Goal: Task Accomplishment & Management: Use online tool/utility

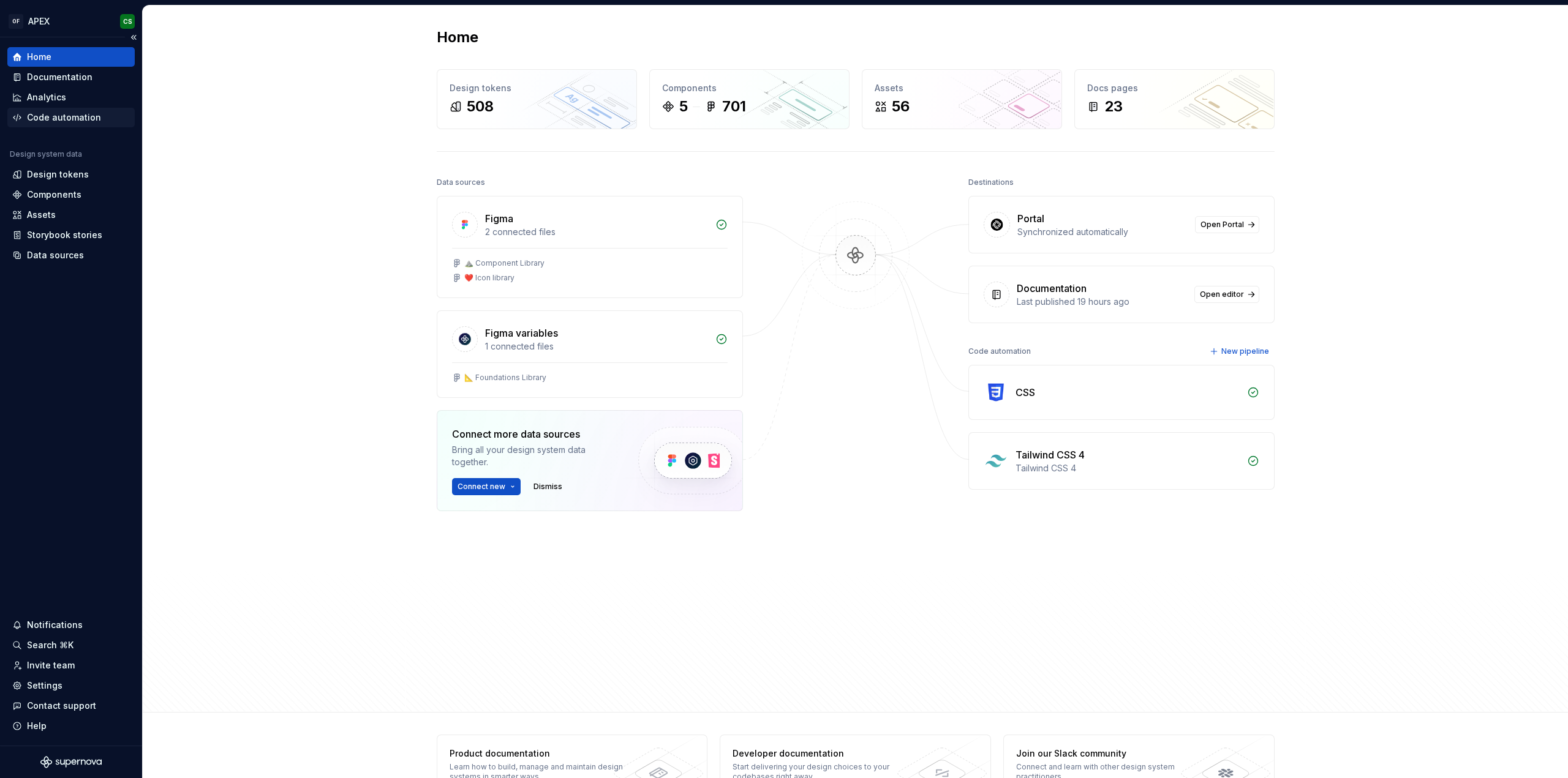
click at [47, 113] on div "Code automation" at bounding box center [64, 118] width 74 height 13
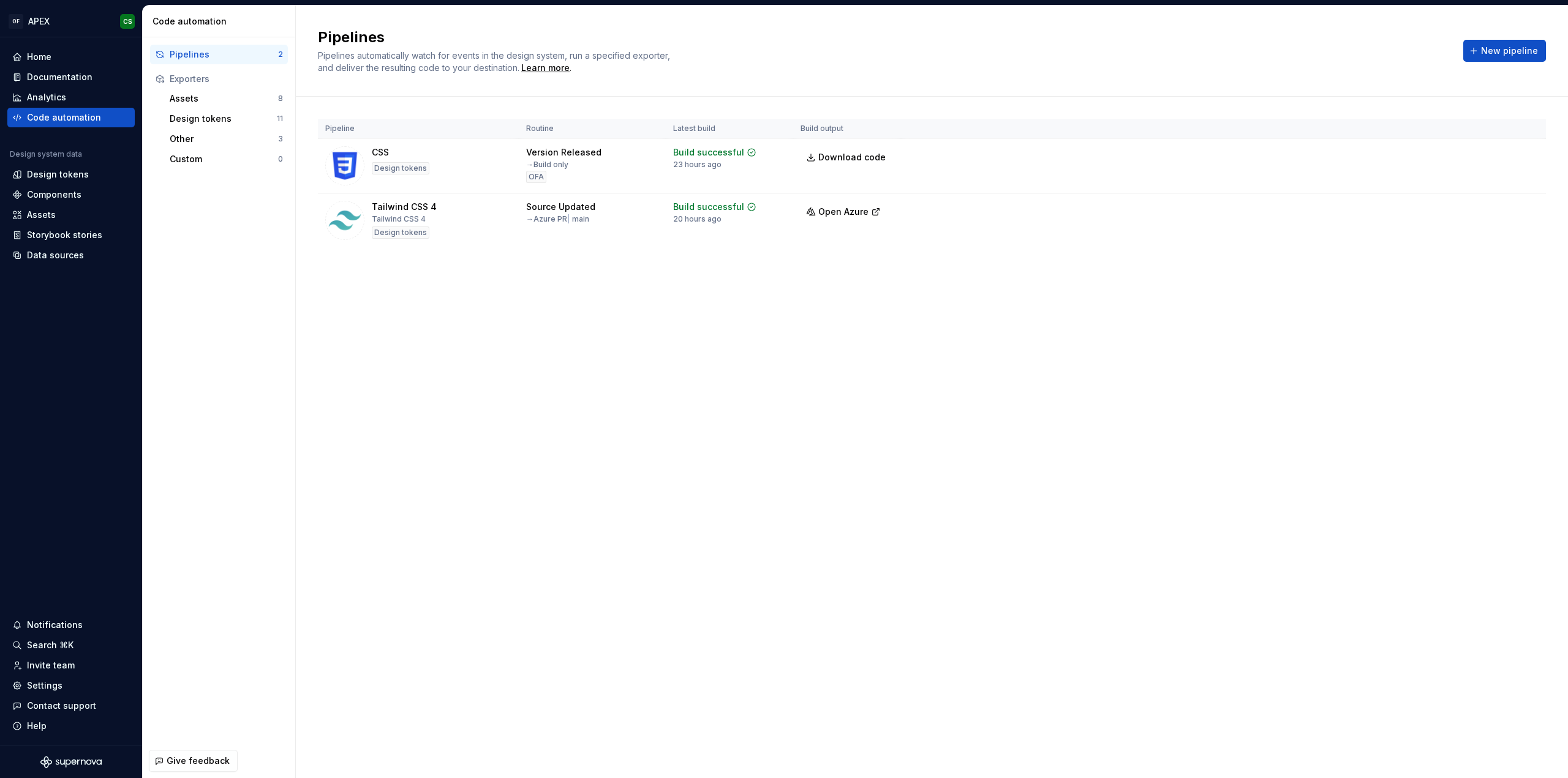
drag, startPoint x: 671, startPoint y: 605, endPoint x: 691, endPoint y: 561, distance: 48.3
click at [671, 605] on div "Pipelines Pipelines automatically watch for events in the design system, run a …" at bounding box center [931, 392] width 1272 height 772
click at [1522, 205] on html "OF APEX CS Home Documentation Analytics Code automation Design system data Desi…" at bounding box center [784, 389] width 1568 height 778
click at [1497, 230] on div "Edit pipeline" at bounding box center [1512, 235] width 105 height 13
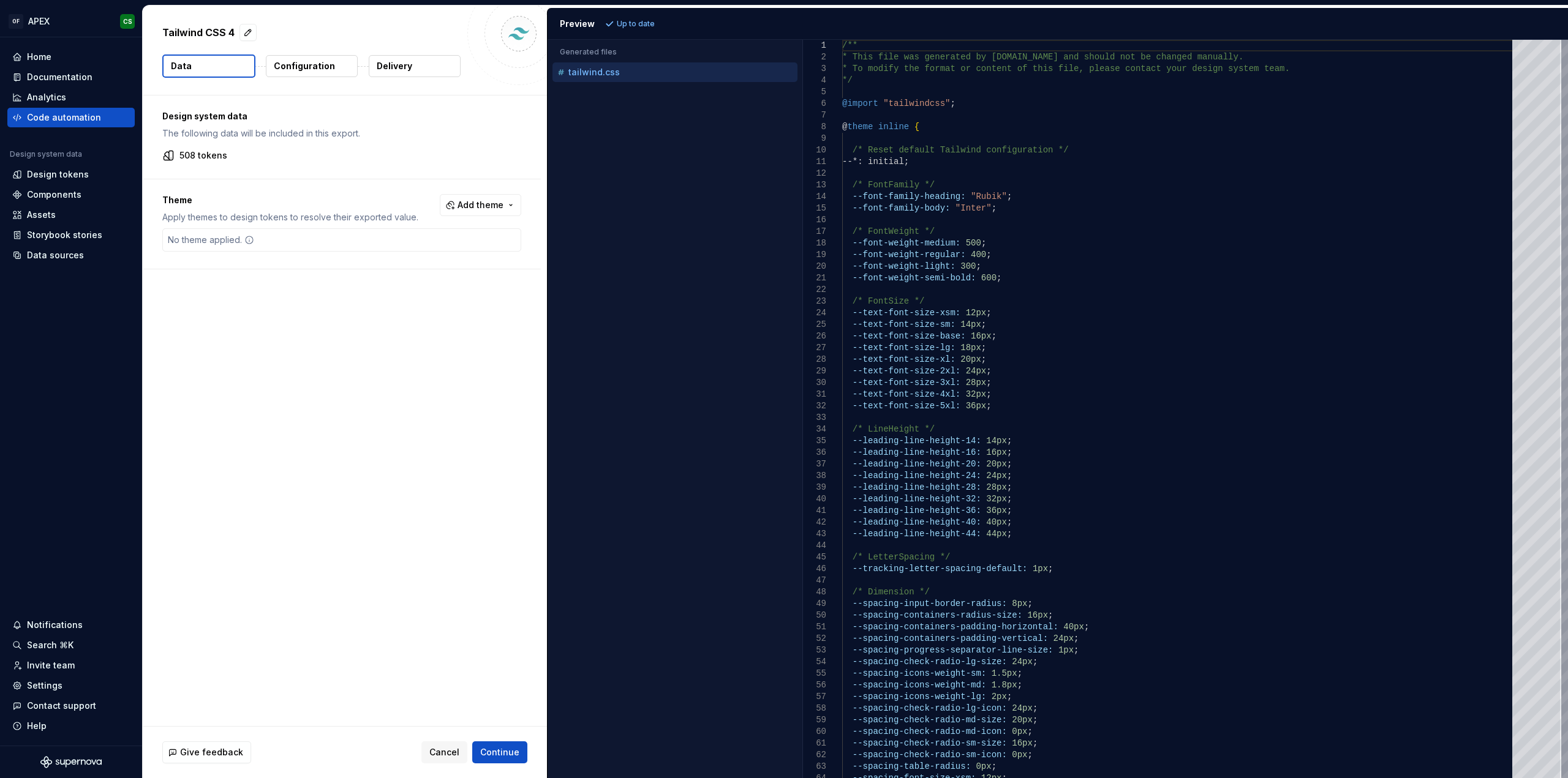
click at [312, 66] on p "Configuration" at bounding box center [304, 66] width 61 height 13
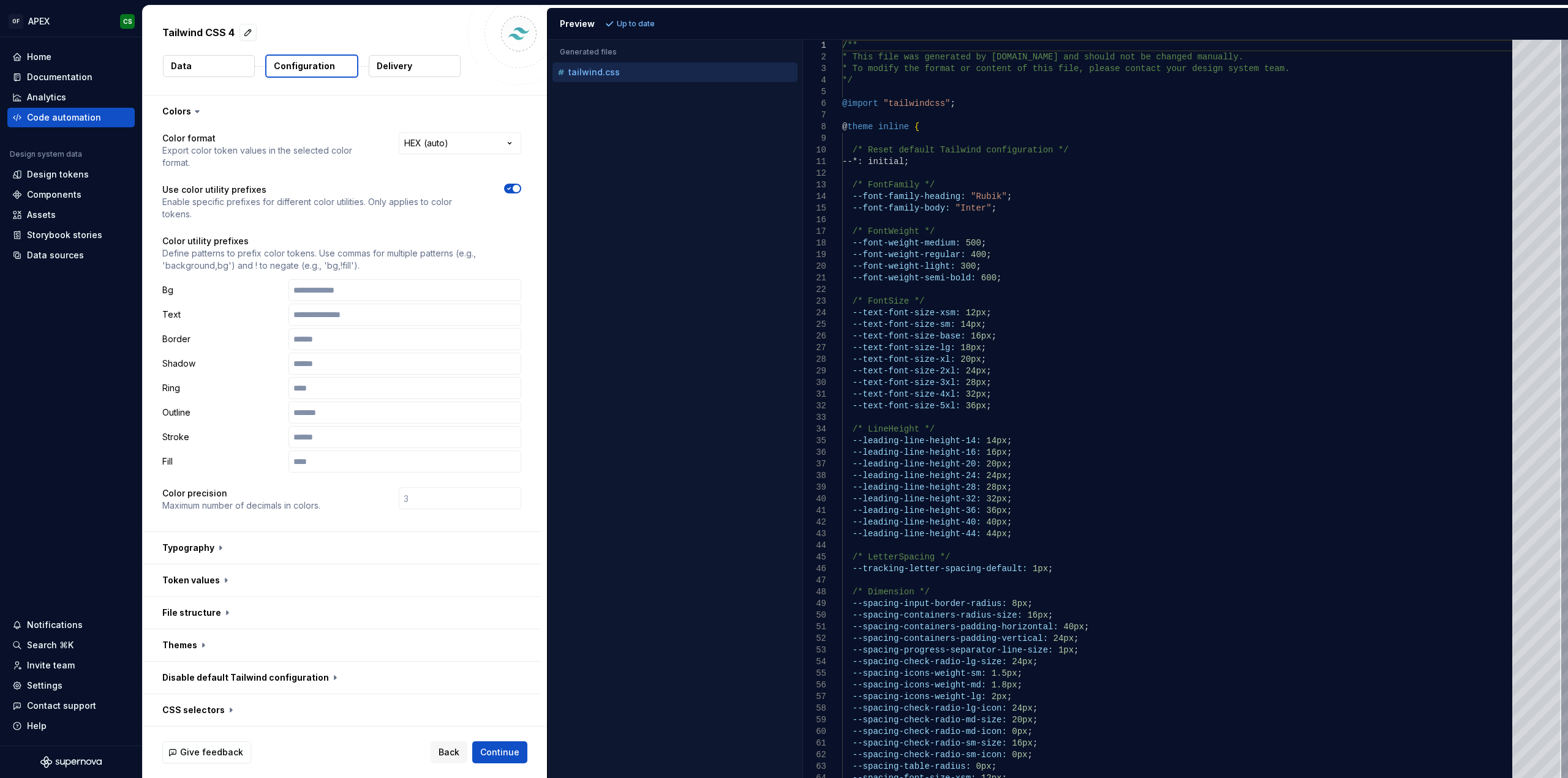
click at [400, 83] on div "Tailwind CSS 4 Data Configuration Delivery" at bounding box center [344, 50] width 404 height 90
click at [406, 67] on p "Delivery" at bounding box center [394, 66] width 36 height 13
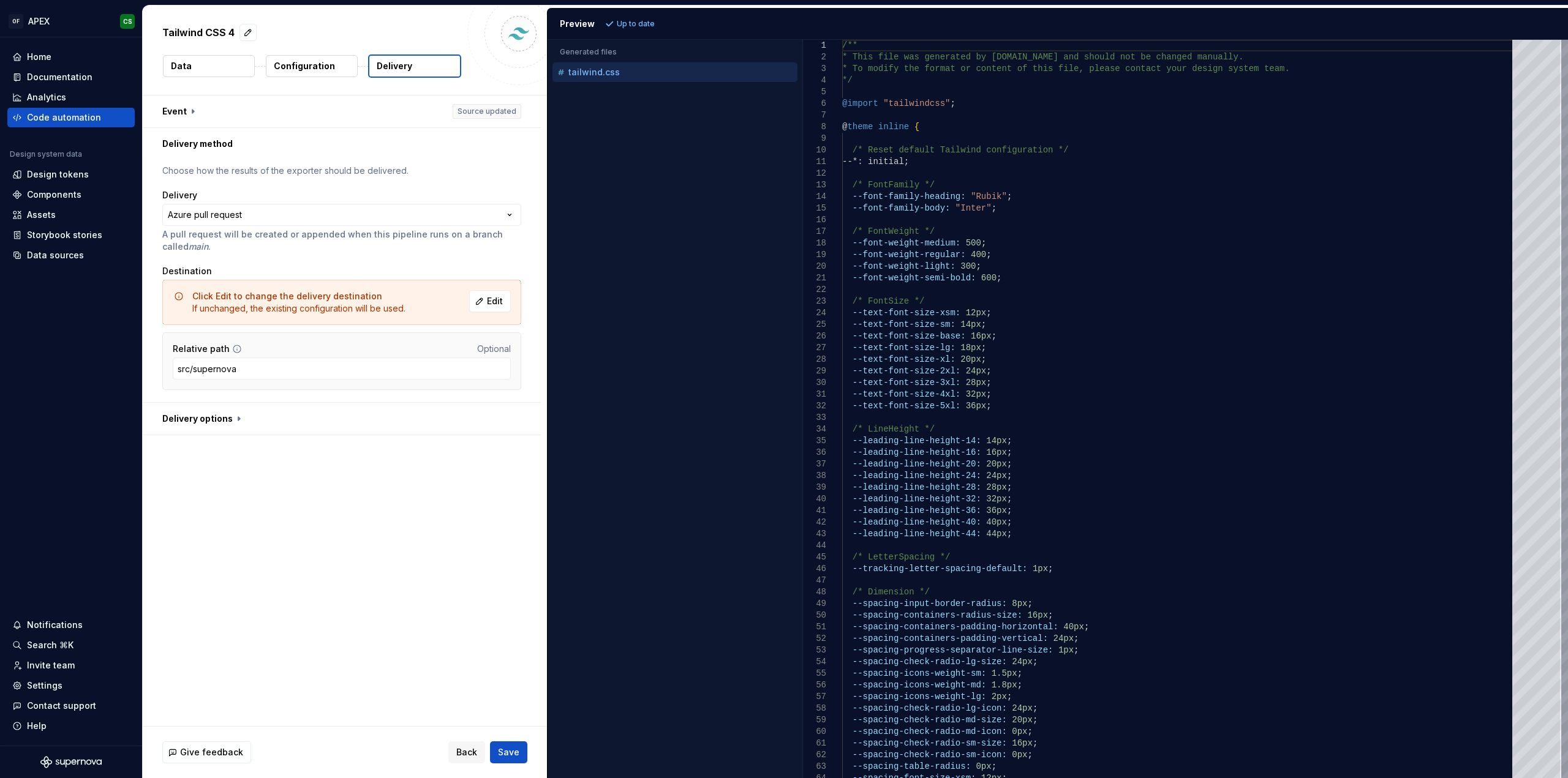
drag, startPoint x: 490, startPoint y: 297, endPoint x: 398, endPoint y: 435, distance: 165.9
click at [392, 443] on div "**********" at bounding box center [344, 411] width 404 height 630
drag, startPoint x: 333, startPoint y: 581, endPoint x: 247, endPoint y: 444, distance: 161.8
click at [333, 581] on div "**********" at bounding box center [344, 411] width 404 height 630
click at [209, 375] on input "src/supernova" at bounding box center [342, 368] width 338 height 22
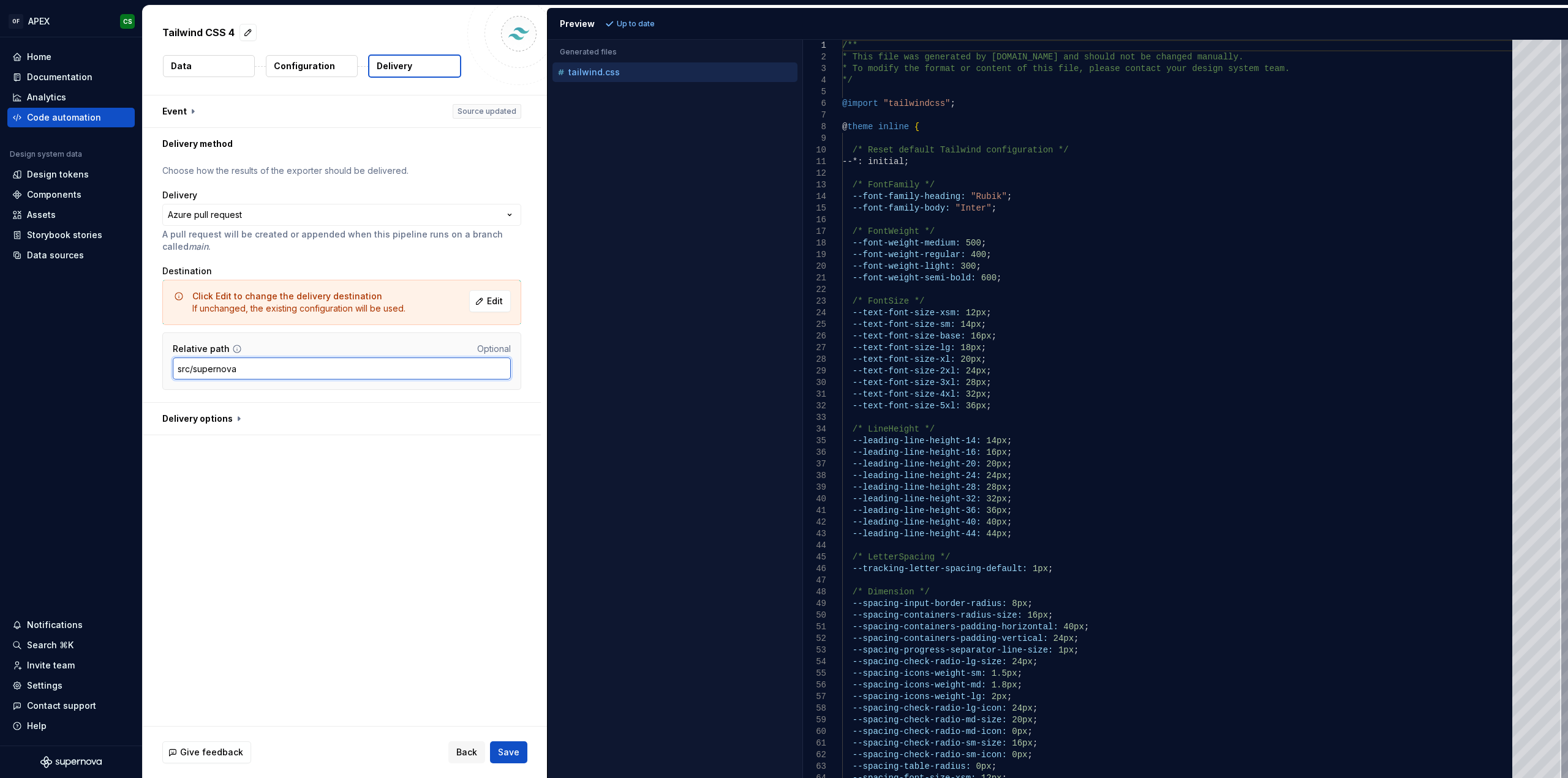
click at [209, 375] on input "src/supernova" at bounding box center [342, 368] width 338 height 22
type input "src/"
click at [512, 745] on button "Save" at bounding box center [508, 752] width 38 height 22
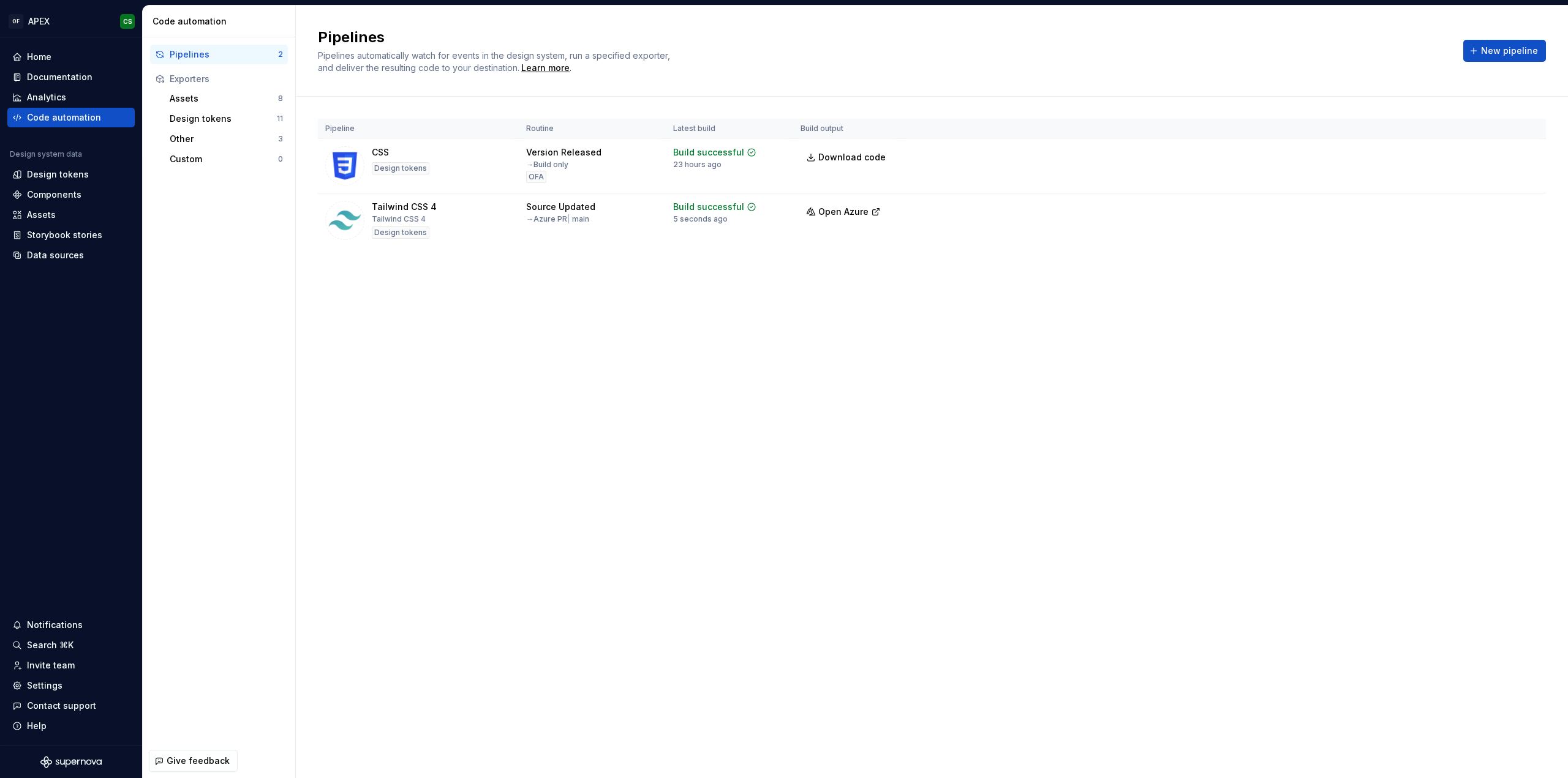
click at [285, 367] on div "Pipelines 2 Exporters Assets 8 Design tokens 11 Other 3 Custom 0" at bounding box center [219, 391] width 153 height 707
click at [735, 601] on div "Pipelines Pipelines automatically watch for events in the design system, run a …" at bounding box center [931, 392] width 1272 height 772
click at [1521, 205] on html "OF APEX CS Home Documentation Analytics Code automation Design system data Desi…" at bounding box center [784, 389] width 1568 height 778
click at [1472, 227] on div "Edit pipeline" at bounding box center [1505, 235] width 129 height 19
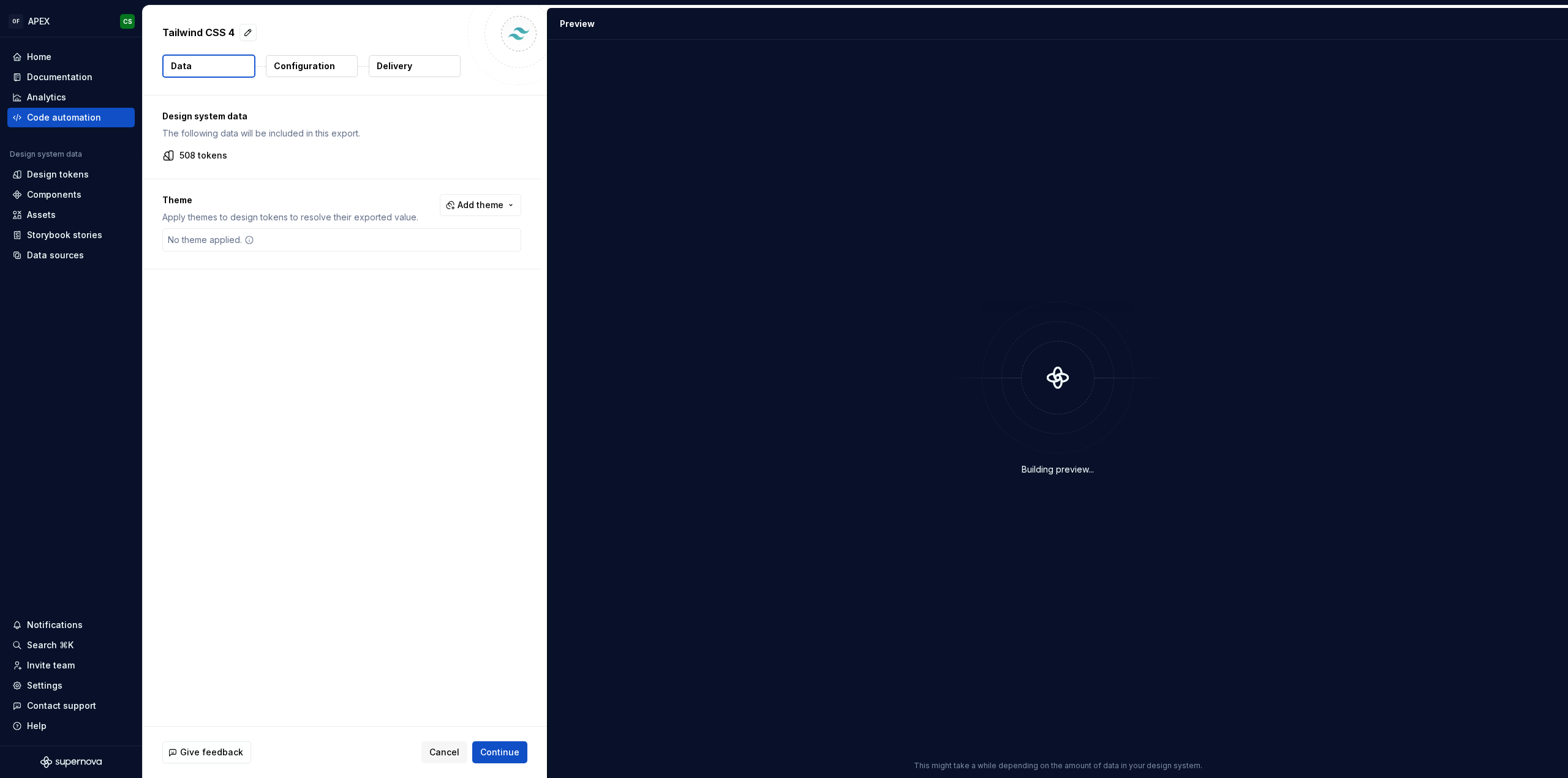
click at [414, 68] on button "Delivery" at bounding box center [415, 66] width 92 height 22
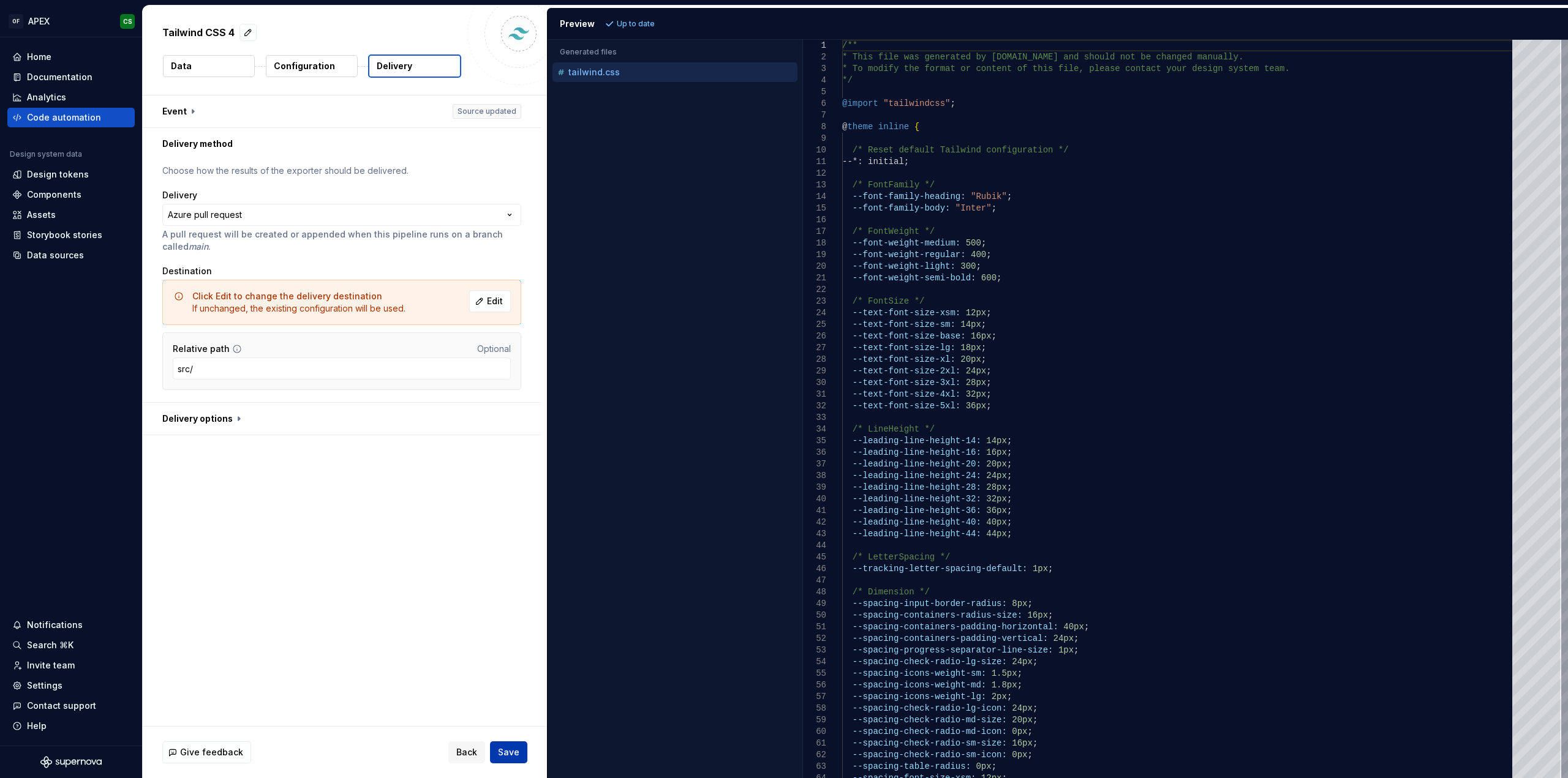
click at [512, 756] on span "Save" at bounding box center [508, 752] width 21 height 13
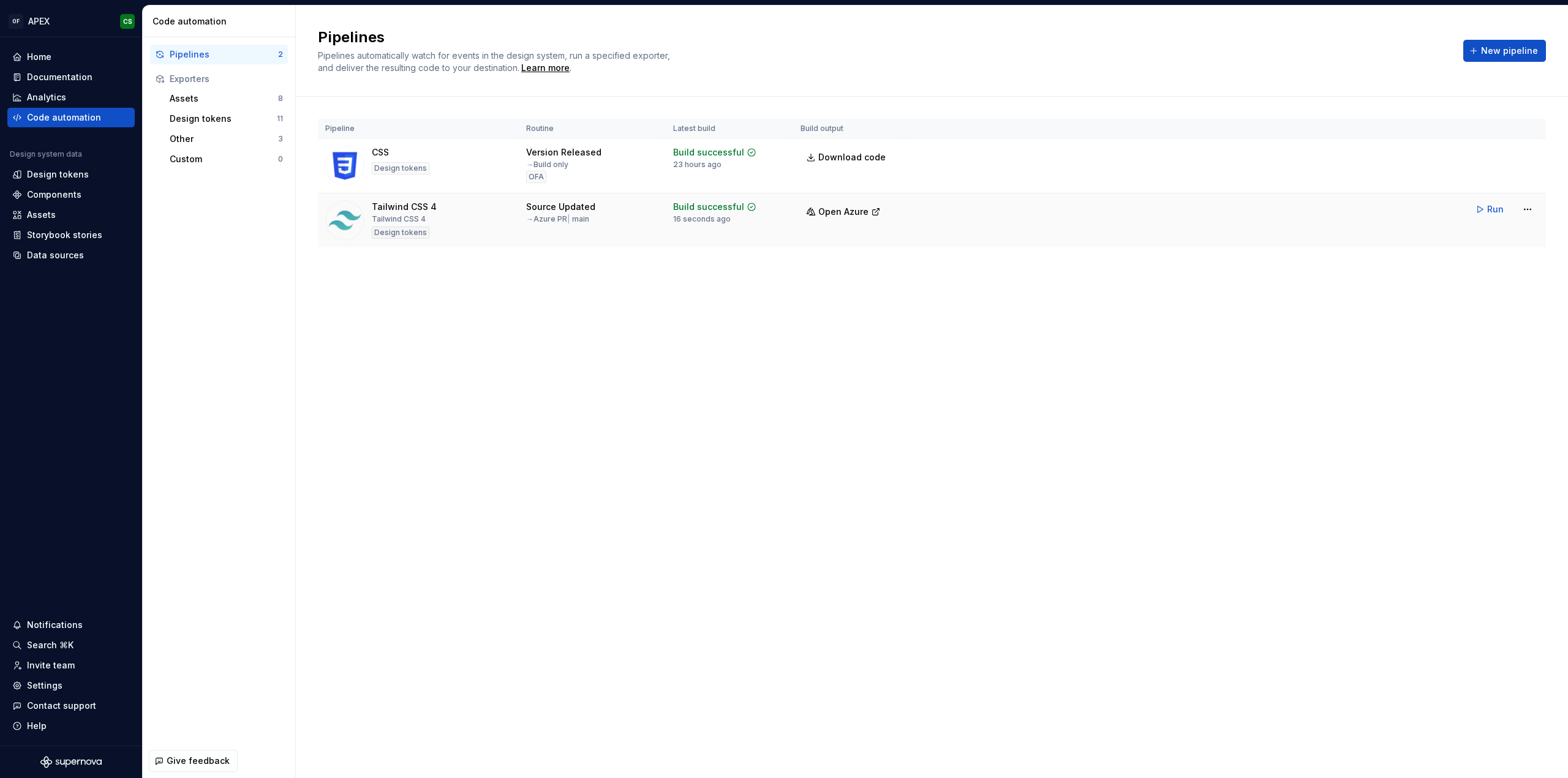
click at [575, 208] on div "Source Updated" at bounding box center [560, 207] width 70 height 13
click at [1530, 208] on html "OF APEX CS Home Documentation Analytics Code automation Design system data Desi…" at bounding box center [784, 389] width 1568 height 778
click at [1499, 230] on div "Edit pipeline" at bounding box center [1512, 235] width 105 height 13
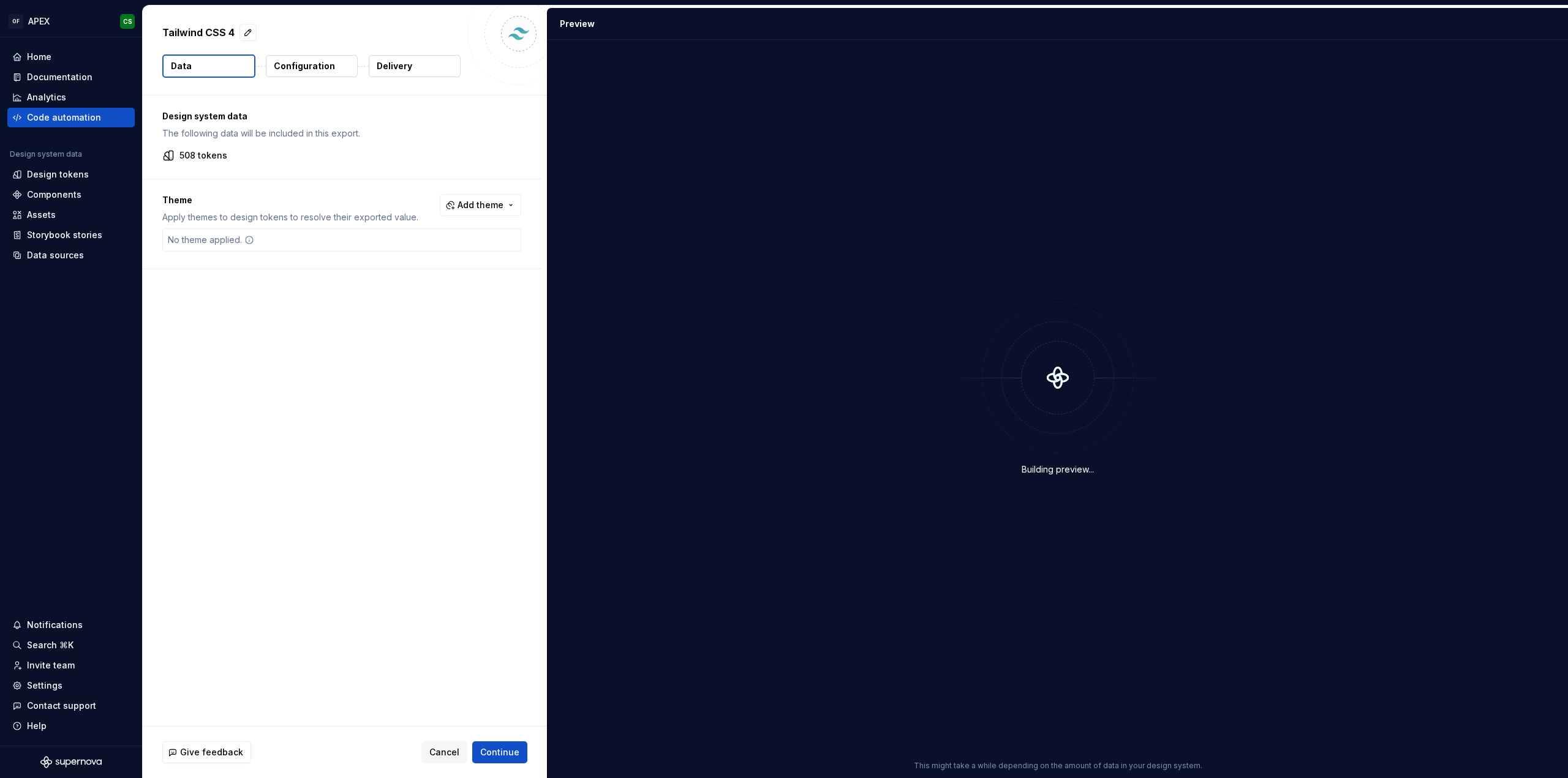
click at [413, 67] on button "Delivery" at bounding box center [415, 66] width 92 height 22
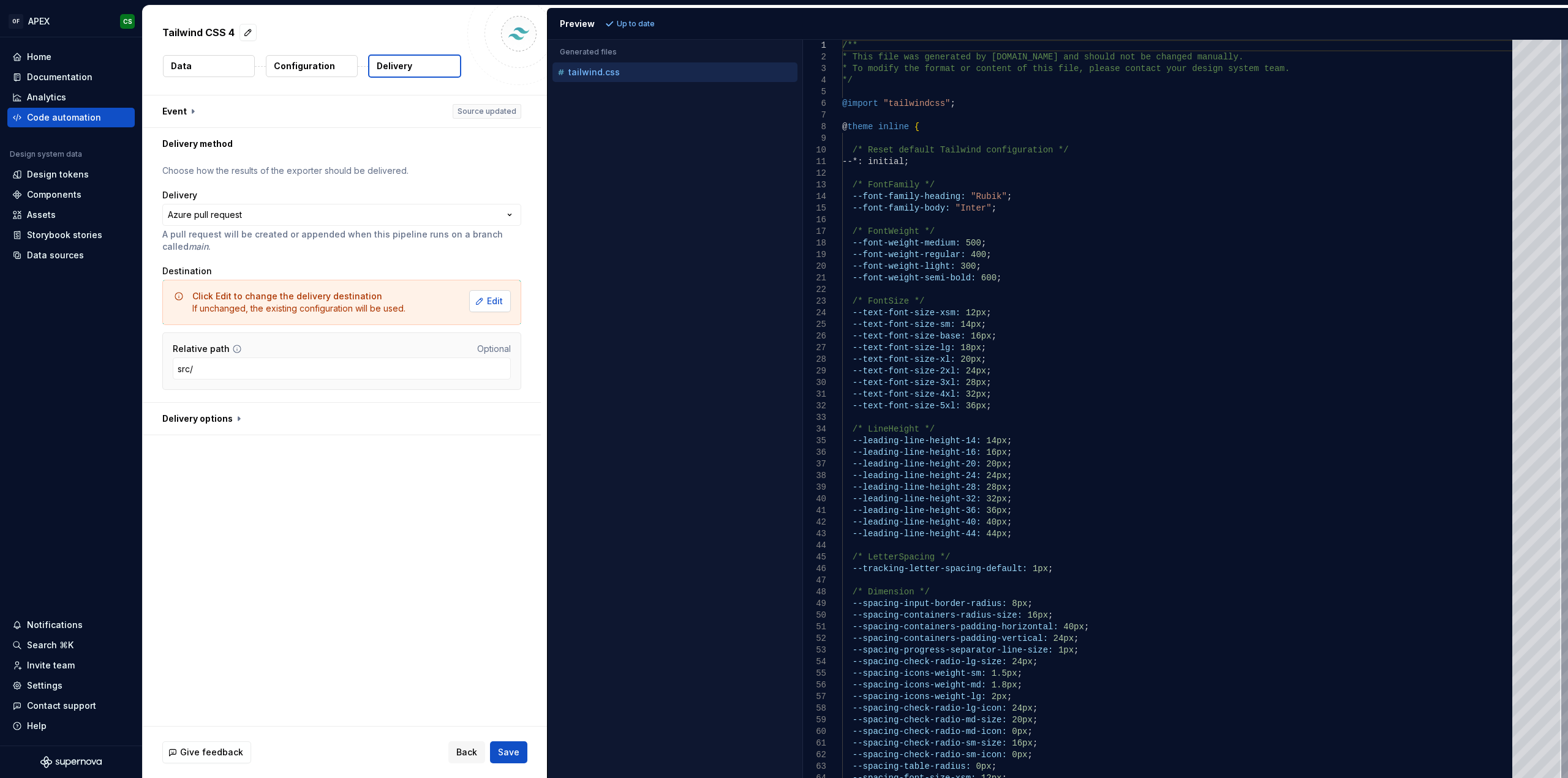
click at [490, 298] on span "Edit" at bounding box center [494, 301] width 16 height 13
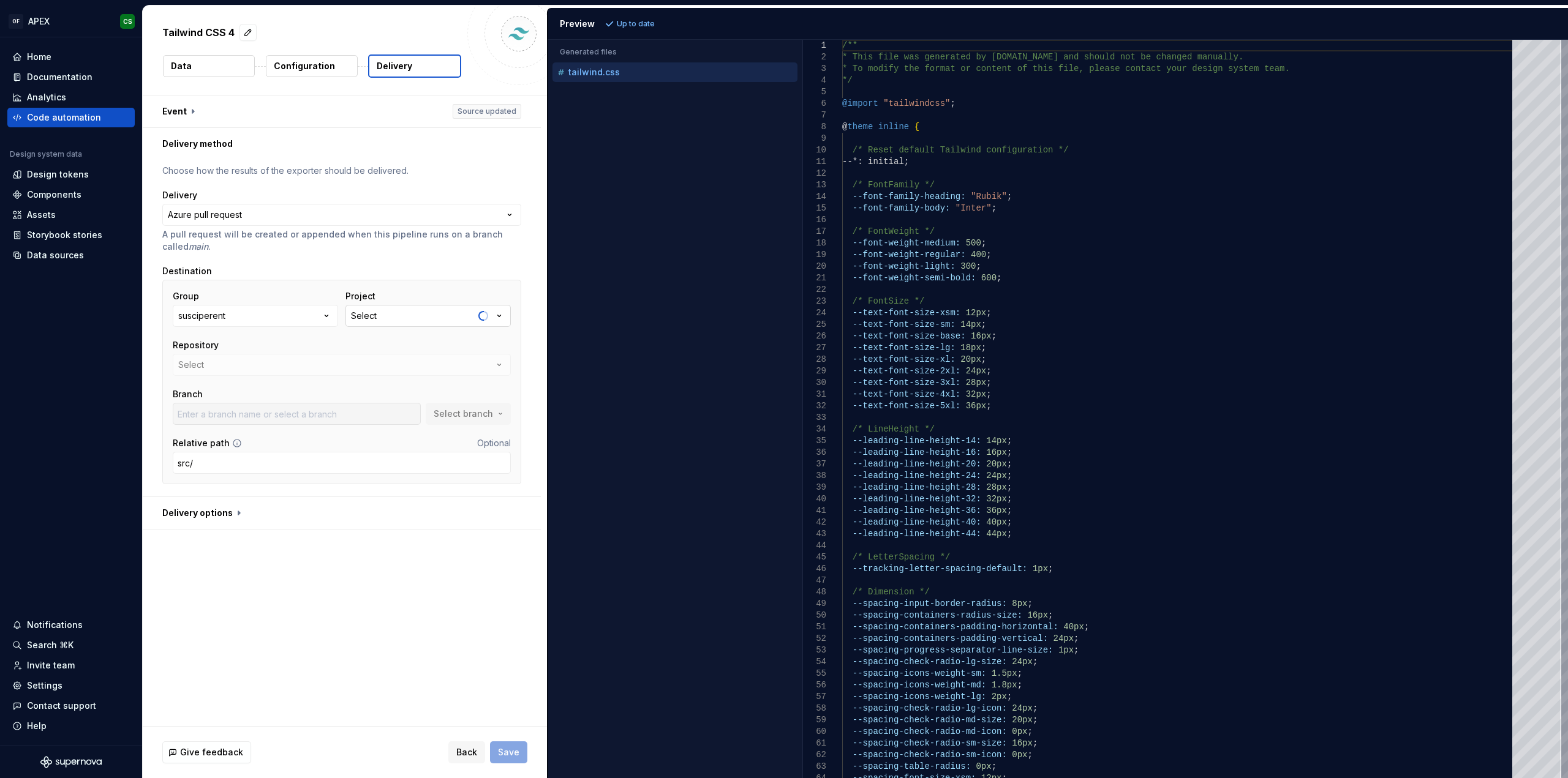
click at [400, 319] on button "Select" at bounding box center [428, 315] width 165 height 22
type input "master"
click at [396, 397] on span "veritatem" at bounding box center [443, 404] width 190 height 19
type input "BB-XX-remove-cross-db-join"
click at [281, 364] on button "account-search-api" at bounding box center [342, 364] width 338 height 22
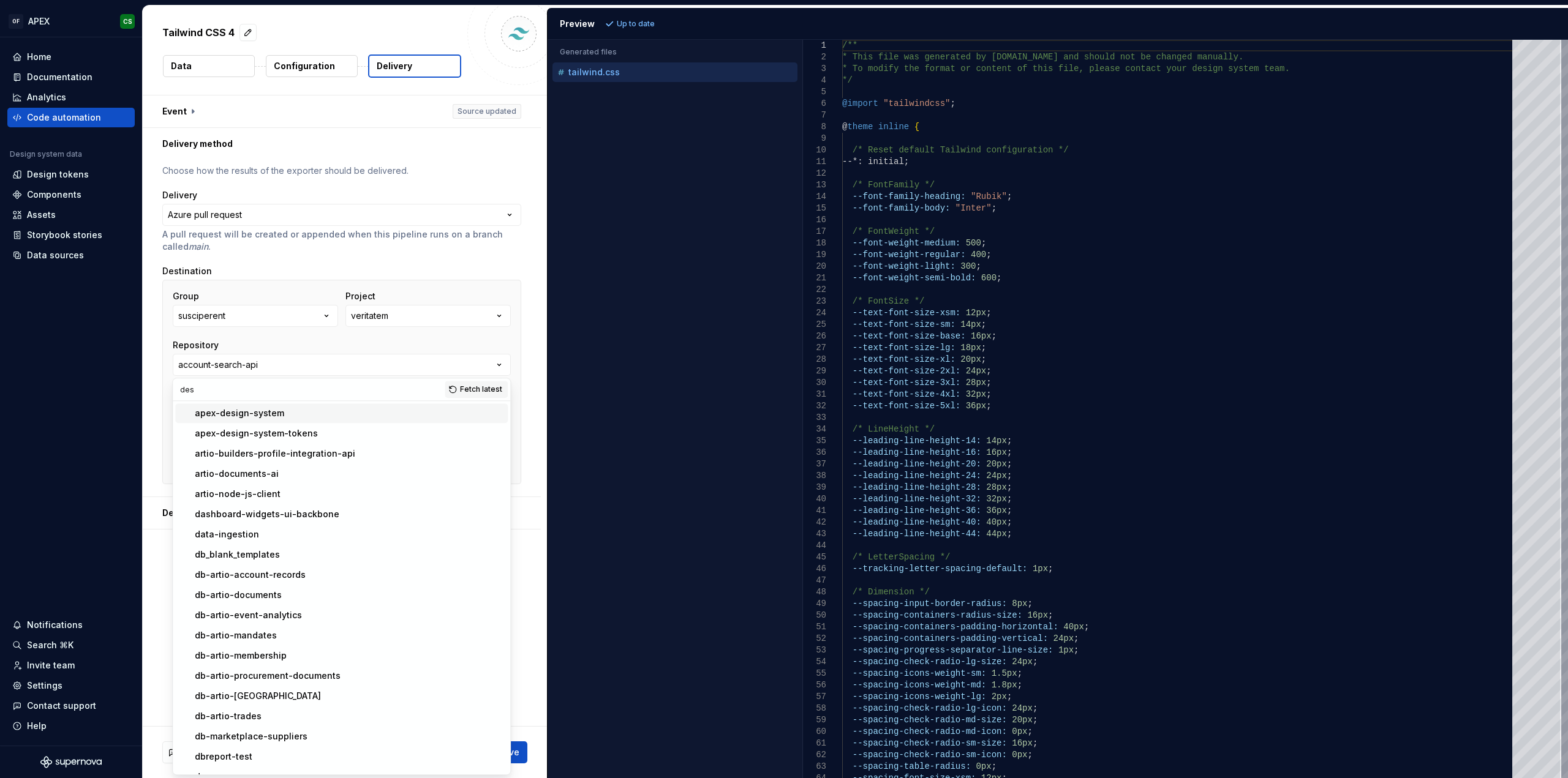
type input "des"
click at [314, 426] on span "apex-design-system-tokens" at bounding box center [341, 433] width 333 height 19
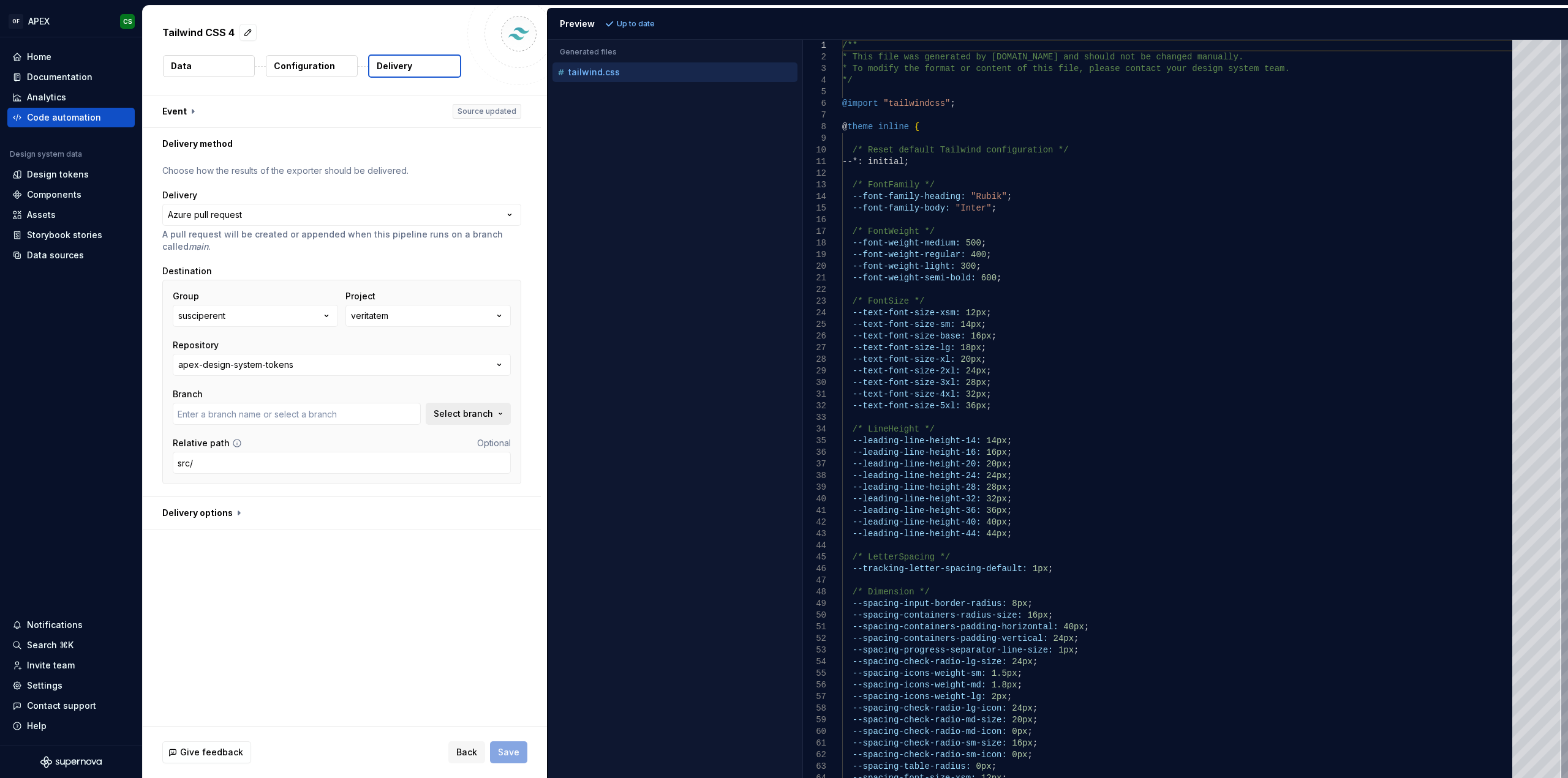
click at [436, 409] on button "Select branch" at bounding box center [468, 414] width 85 height 22
click at [464, 439] on span "Fetch latest" at bounding box center [480, 438] width 42 height 10
click at [279, 421] on input "text" at bounding box center [297, 414] width 248 height 22
click at [515, 749] on span "Save" at bounding box center [508, 752] width 21 height 13
click at [490, 411] on span "Select branch" at bounding box center [463, 414] width 59 height 13
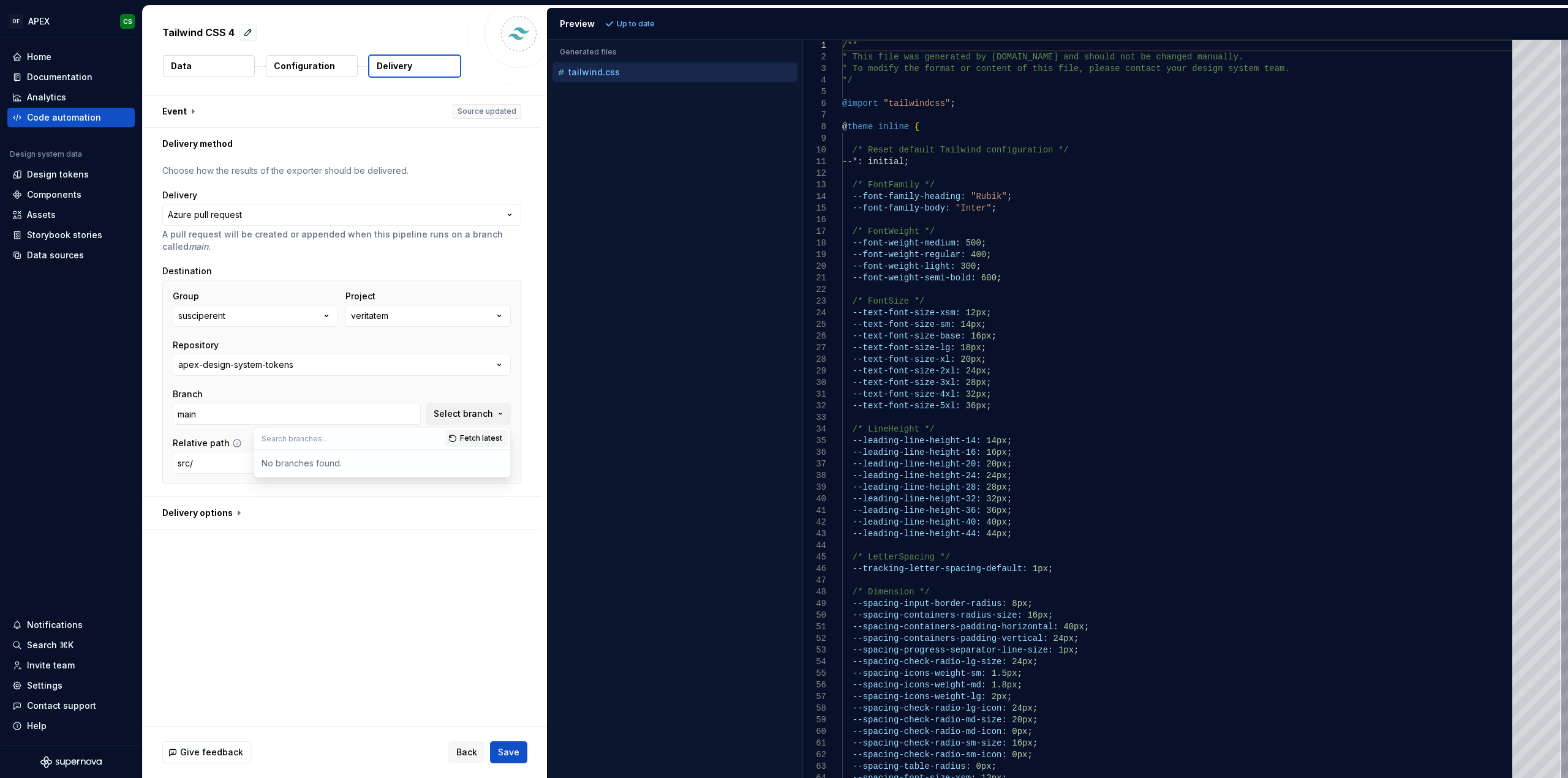
click at [471, 442] on span "Fetch latest" at bounding box center [480, 438] width 42 height 10
click at [403, 461] on div "master" at bounding box center [389, 463] width 227 height 13
type input "master"
click at [516, 742] on button "Save" at bounding box center [508, 752] width 38 height 22
